Goal: Task Accomplishment & Management: Manage account settings

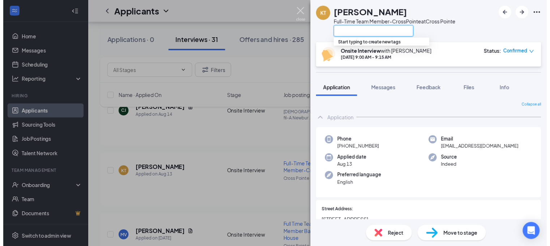
scroll to position [134, 0]
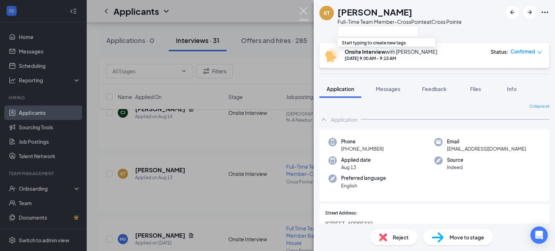
click at [305, 13] on img at bounding box center [303, 14] width 9 height 14
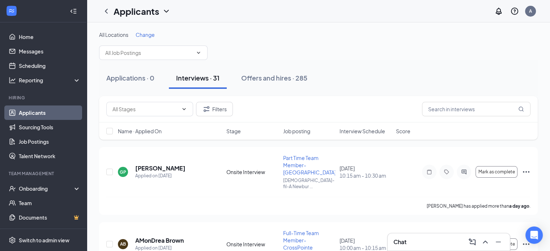
click at [371, 130] on span "Interview Schedule" at bounding box center [362, 131] width 46 height 7
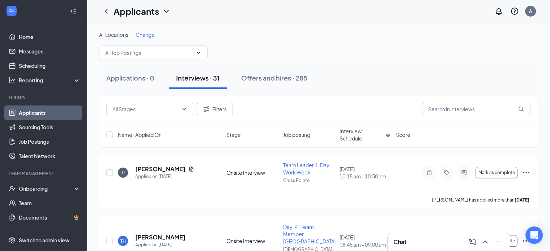
click at [345, 134] on span "Interview Schedule" at bounding box center [360, 135] width 43 height 14
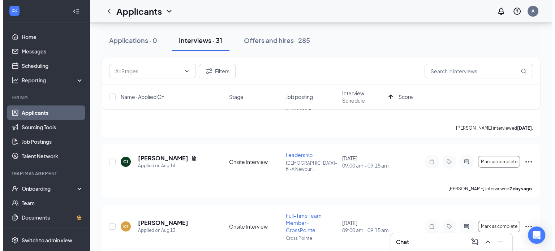
scroll to position [86, 0]
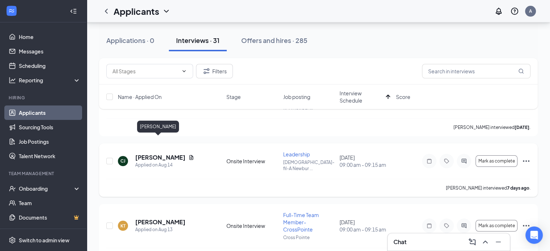
click at [164, 154] on h5 "[PERSON_NAME]" at bounding box center [160, 158] width 50 height 8
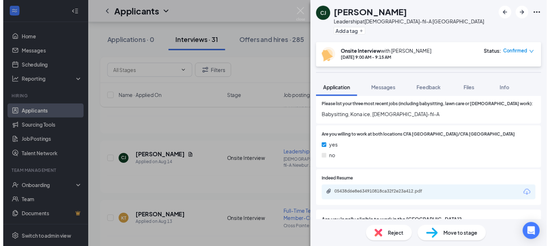
scroll to position [279, 0]
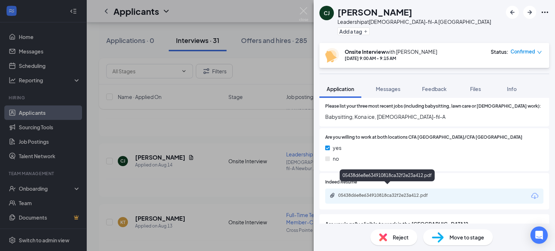
click at [379, 193] on div "05438d6e8e634910818ca32f2e23a412.pdf" at bounding box center [388, 196] width 101 height 6
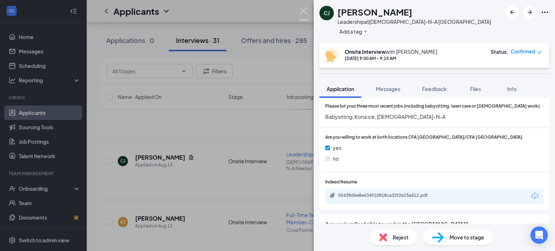
click at [302, 13] on img at bounding box center [303, 14] width 9 height 14
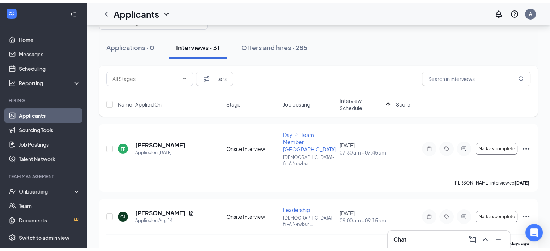
scroll to position [22, 0]
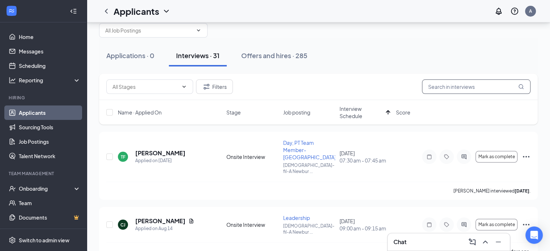
click at [469, 91] on input "text" at bounding box center [476, 86] width 108 height 14
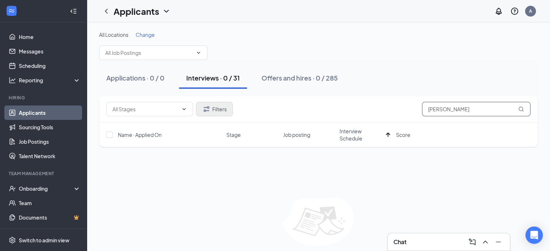
type input "JOHN KEEPER"
click at [224, 108] on button "Filters" at bounding box center [214, 109] width 37 height 14
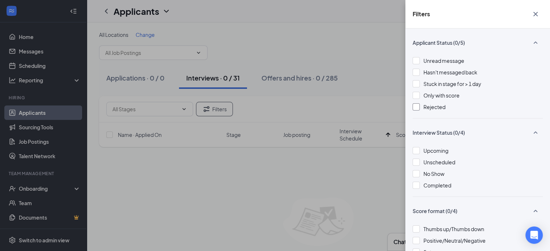
click at [415, 108] on div at bounding box center [415, 106] width 7 height 7
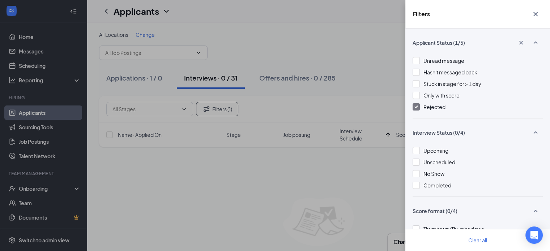
click at [399, 78] on div "Filters Applicant Status (1/5) Unread message Hasn't messaged back Stuck in sta…" at bounding box center [275, 125] width 550 height 251
click at [535, 15] on icon "Cross" at bounding box center [535, 14] width 9 height 9
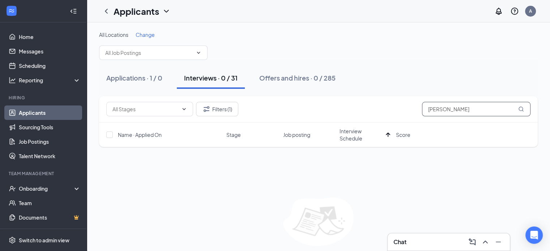
drag, startPoint x: 461, startPoint y: 109, endPoint x: 379, endPoint y: 119, distance: 82.2
click at [379, 119] on div "Filters (1) JOHN KEEPER" at bounding box center [318, 109] width 438 height 26
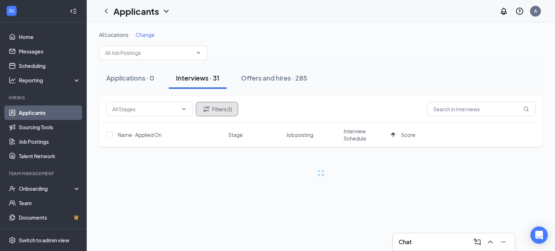
click at [218, 110] on button "Filters (1)" at bounding box center [217, 109] width 42 height 14
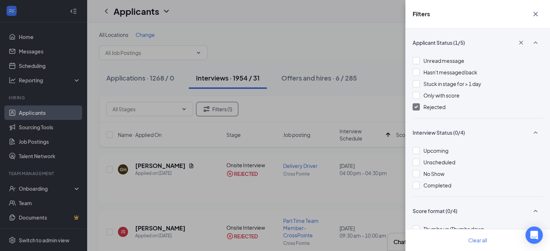
click at [534, 11] on icon "Cross" at bounding box center [535, 14] width 9 height 9
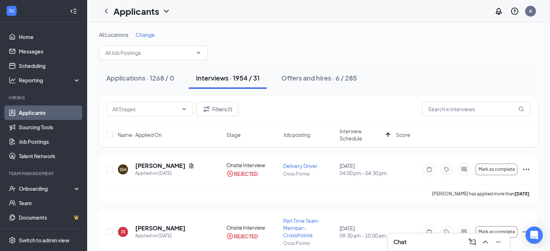
click at [408, 43] on div "All Locations Change" at bounding box center [318, 45] width 438 height 29
click at [446, 114] on input "text" at bounding box center [476, 109] width 108 height 14
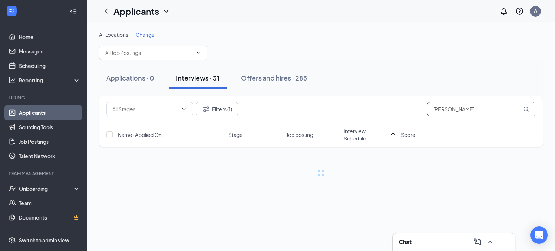
type input "JOHN kEEPER"
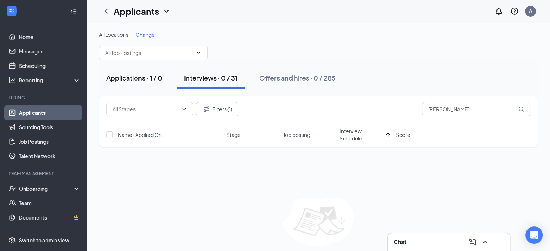
click at [131, 78] on div "Applications · 1 / 0" at bounding box center [134, 77] width 56 height 9
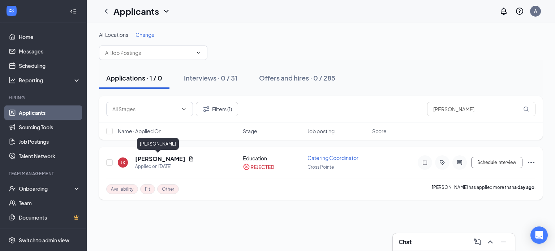
click at [150, 160] on h5 "John Keeper" at bounding box center [160, 159] width 50 height 8
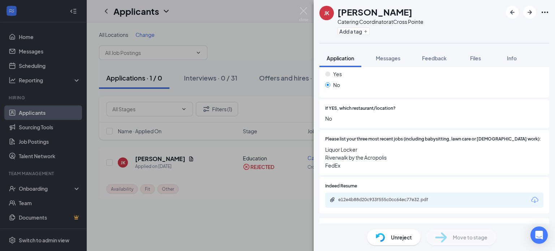
scroll to position [325, 0]
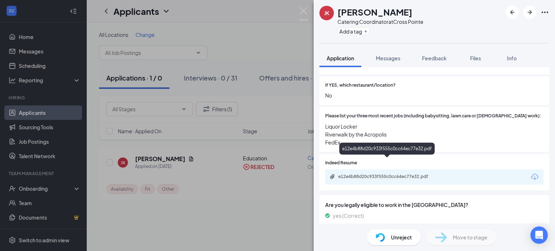
click at [375, 174] on div "e12e4b88d20c933f555c0cc64ec77e32.pdf" at bounding box center [388, 177] width 101 height 6
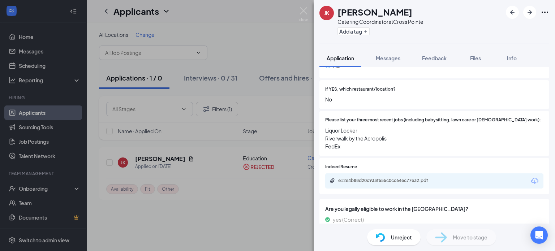
scroll to position [301, 0]
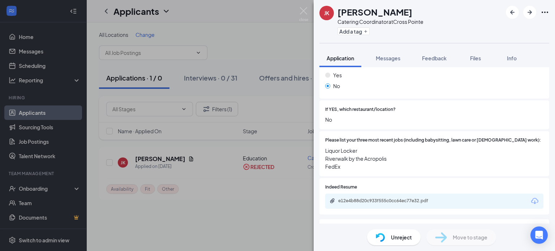
click at [396, 194] on div "e12e4b88d20c933f555c0cc64ec77e32.pdf" at bounding box center [434, 201] width 218 height 15
click at [396, 198] on div "e12e4b88d20c933f555c0cc64ec77e32.pdf" at bounding box center [388, 201] width 101 height 6
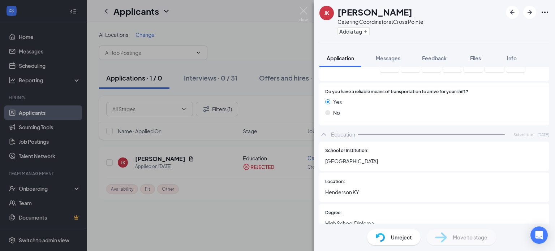
scroll to position [817, 0]
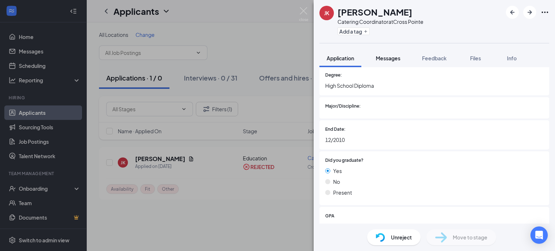
click at [391, 58] on span "Messages" at bounding box center [388, 58] width 25 height 7
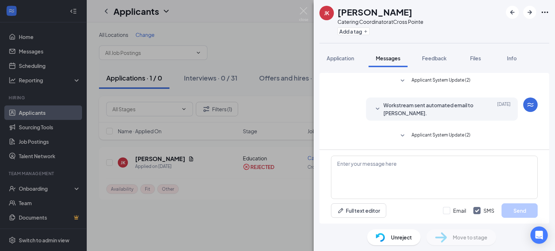
click at [383, 111] on span "Workstream sent automated email to John Keeper." at bounding box center [430, 109] width 95 height 16
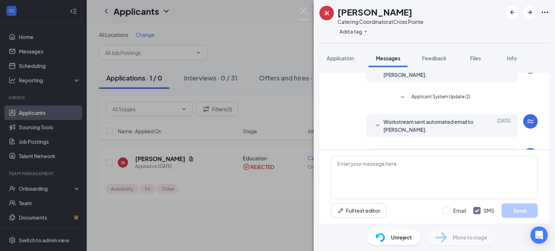
scroll to position [190, 0]
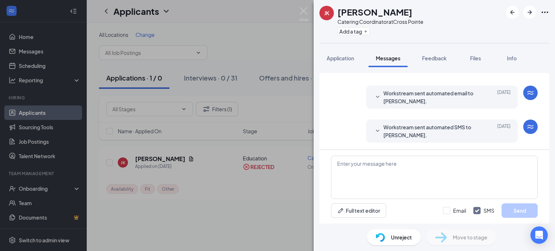
click at [384, 128] on span "Workstream sent automated SMS to John Keeper." at bounding box center [430, 131] width 95 height 16
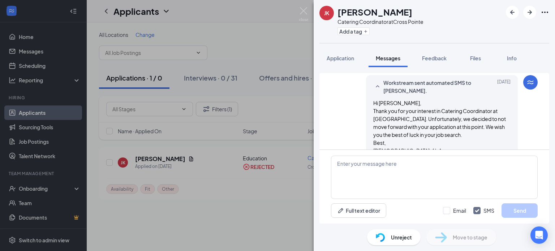
scroll to position [266, 0]
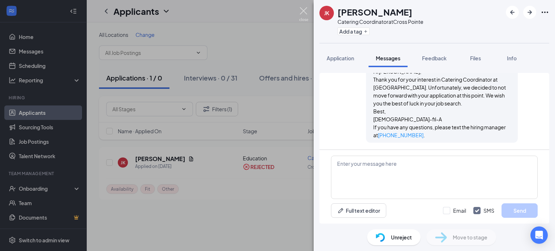
click at [304, 11] on img at bounding box center [303, 14] width 9 height 14
